Goal: Information Seeking & Learning: Find specific fact

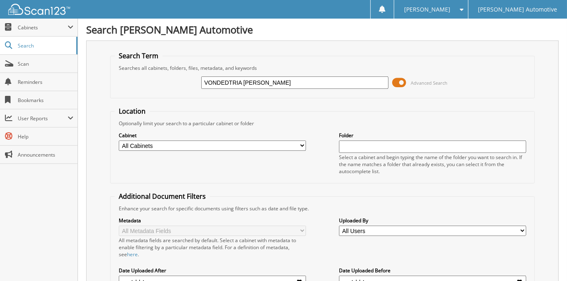
type input "VONDEDTRIA [PERSON_NAME]"
click at [405, 83] on span at bounding box center [400, 82] width 14 height 12
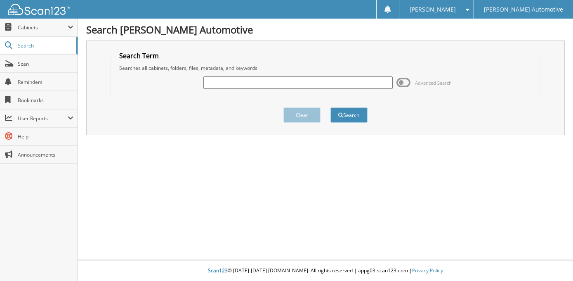
click at [360, 91] on div "Advanced Search" at bounding box center [325, 82] width 421 height 22
click at [356, 86] on input "text" at bounding box center [297, 82] width 189 height 12
type input "903048"
click at [330, 107] on button "Search" at bounding box center [348, 114] width 37 height 15
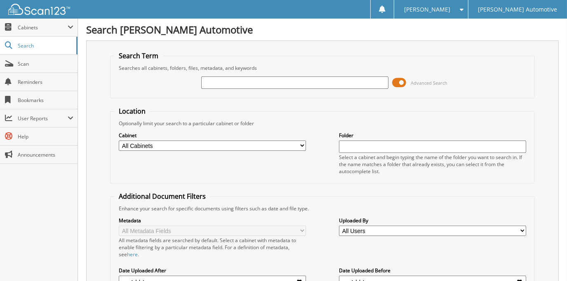
click at [402, 82] on span at bounding box center [400, 82] width 14 height 12
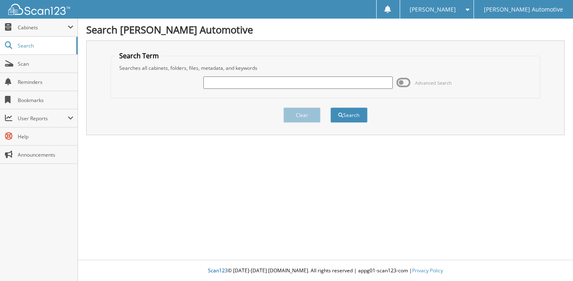
click at [331, 85] on input "text" at bounding box center [297, 82] width 189 height 12
type input "VONDEDTRIA"
click at [330, 107] on button "Search" at bounding box center [348, 114] width 37 height 15
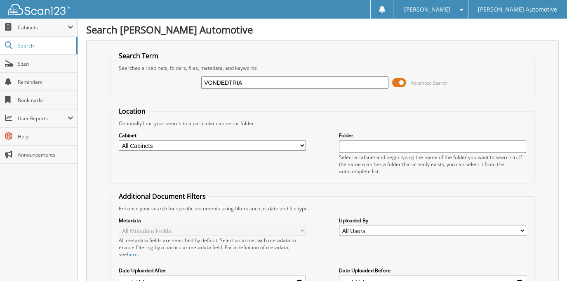
click at [404, 84] on span at bounding box center [400, 82] width 14 height 12
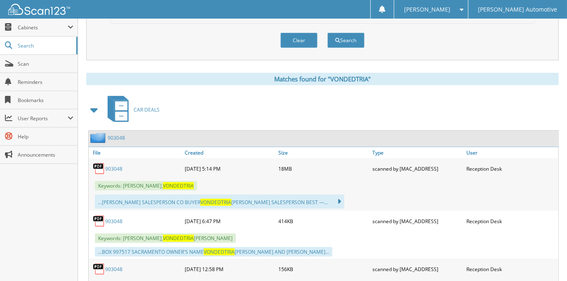
scroll to position [112, 0]
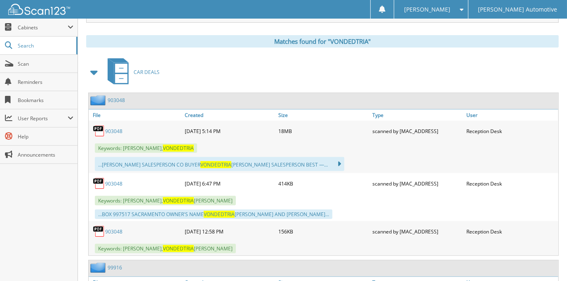
click at [117, 127] on link "903048" at bounding box center [113, 130] width 17 height 7
